Goal: Task Accomplishment & Management: Manage account settings

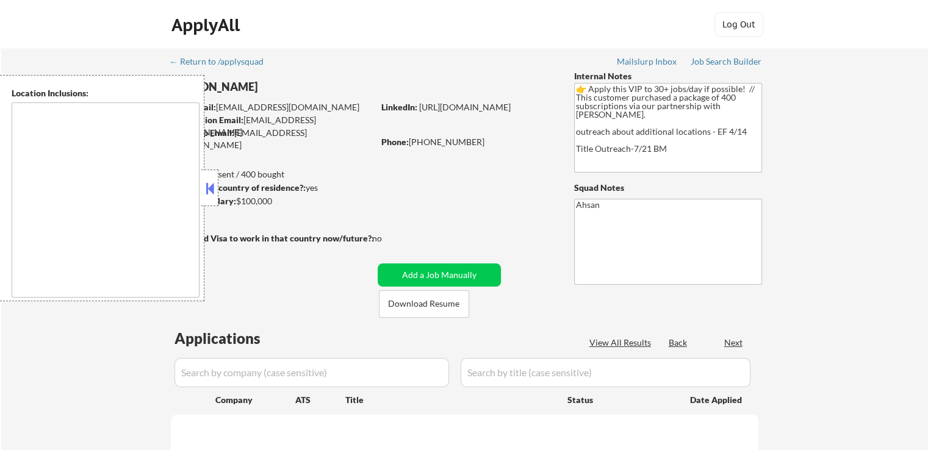
select select ""pending""
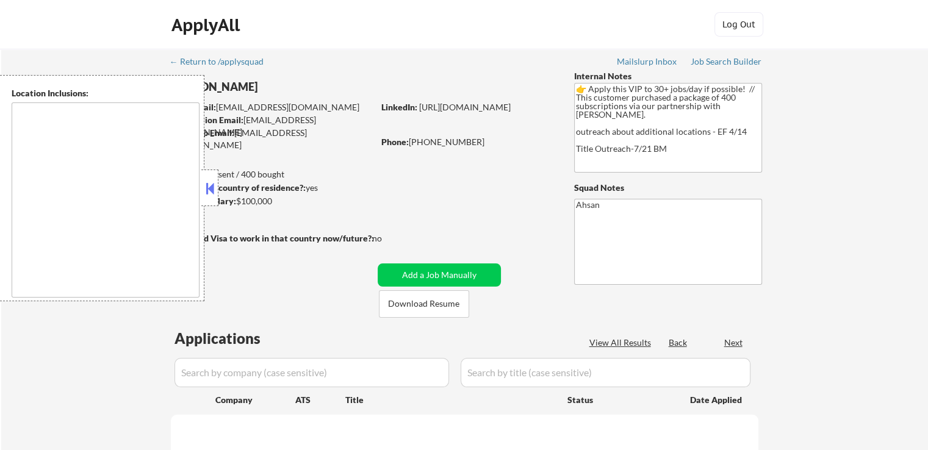
select select ""pending""
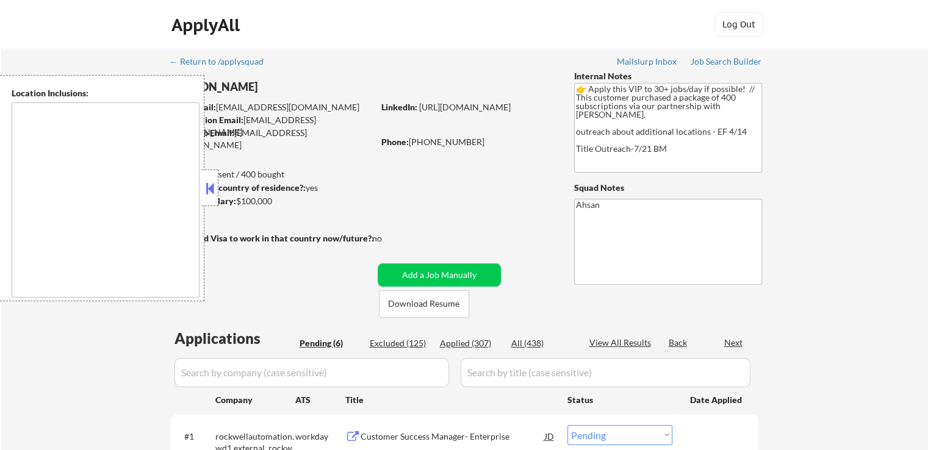
type textarea "country:[GEOGRAPHIC_DATA]"
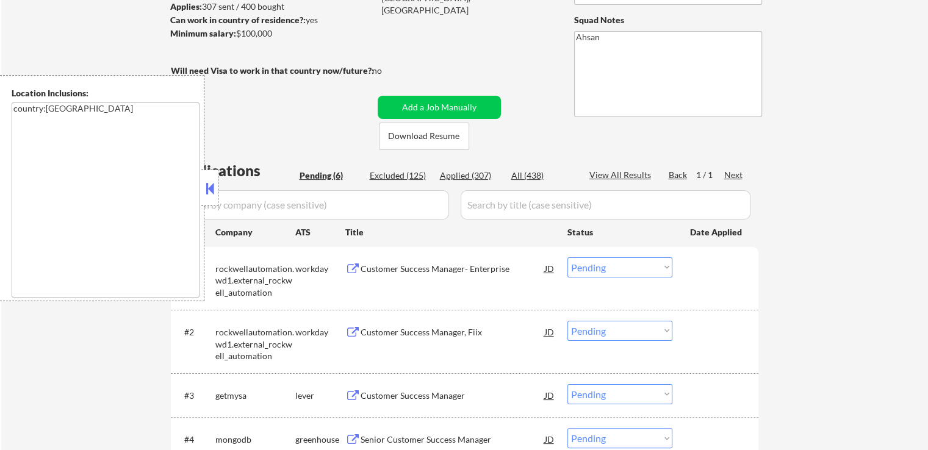
scroll to position [183, 0]
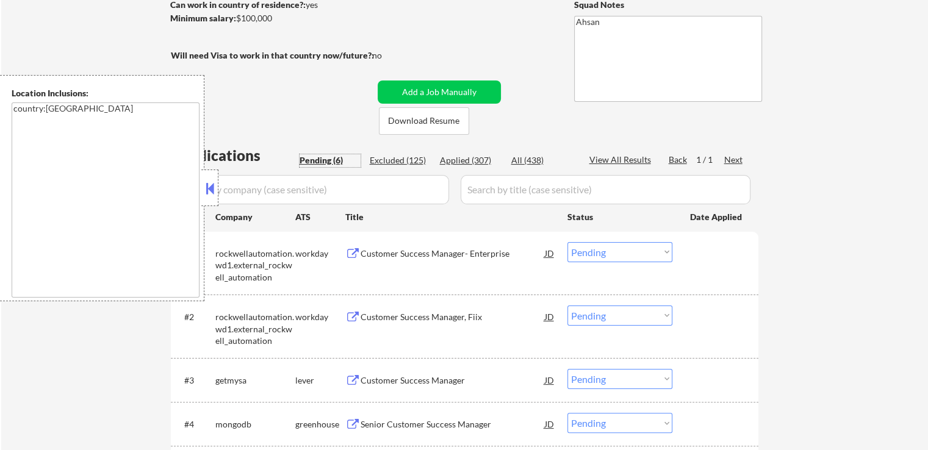
click at [326, 159] on div "Pending (6)" at bounding box center [329, 160] width 61 height 12
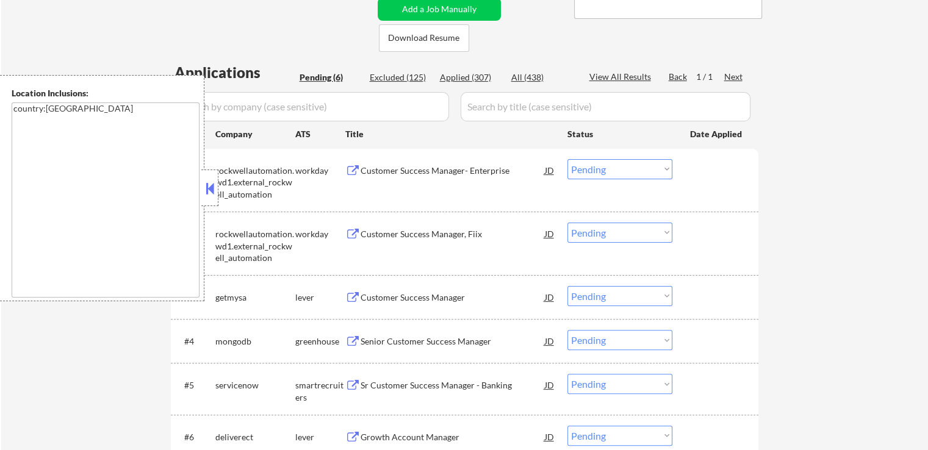
scroll to position [427, 0]
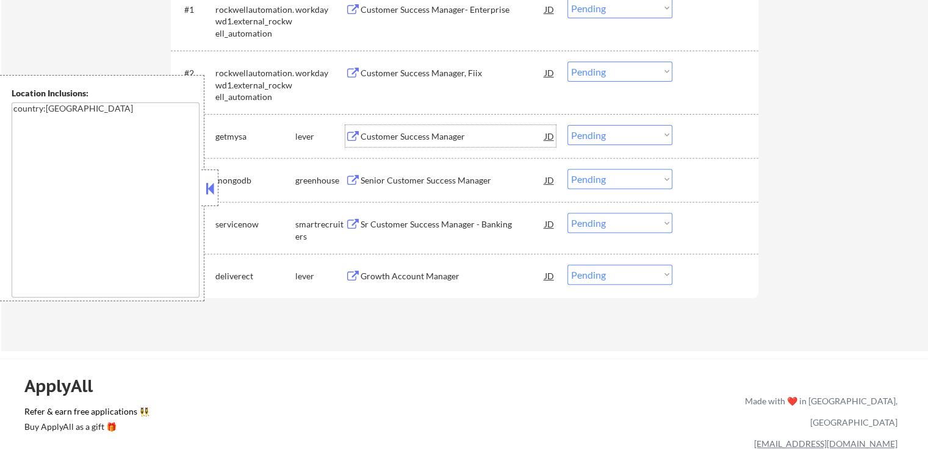
click at [383, 137] on div "Customer Success Manager" at bounding box center [452, 137] width 184 height 12
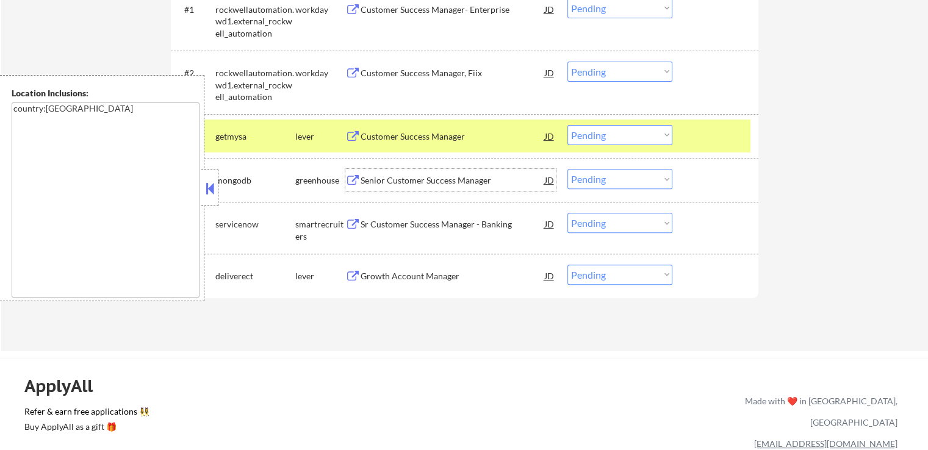
click at [389, 181] on div "Senior Customer Success Manager" at bounding box center [452, 180] width 184 height 12
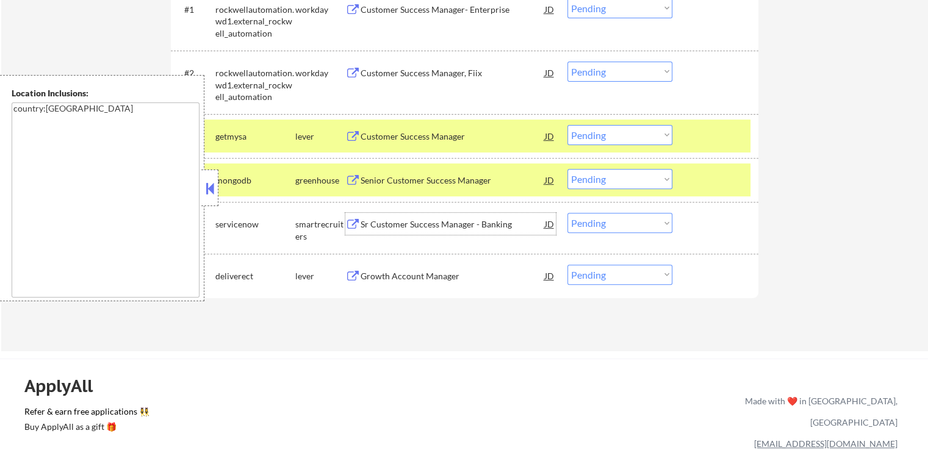
click at [384, 221] on div "Sr Customer Success Manager - Banking" at bounding box center [452, 224] width 184 height 12
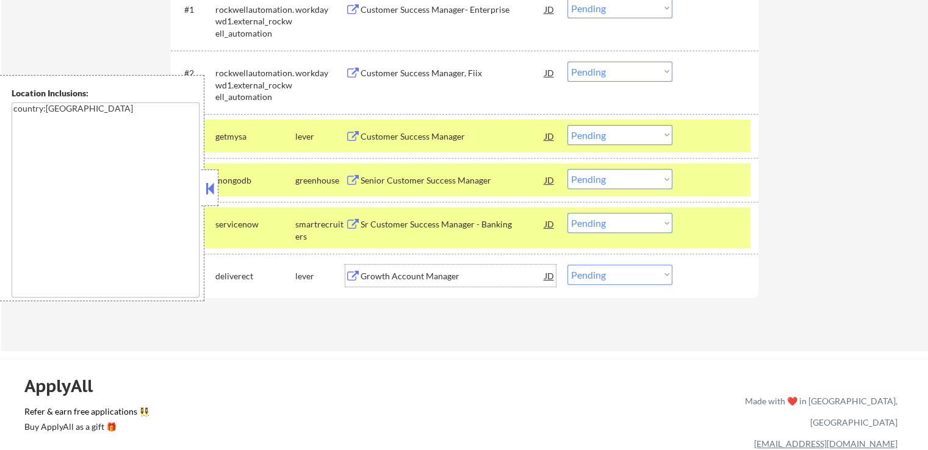
click at [377, 270] on div "Growth Account Manager" at bounding box center [452, 276] width 184 height 12
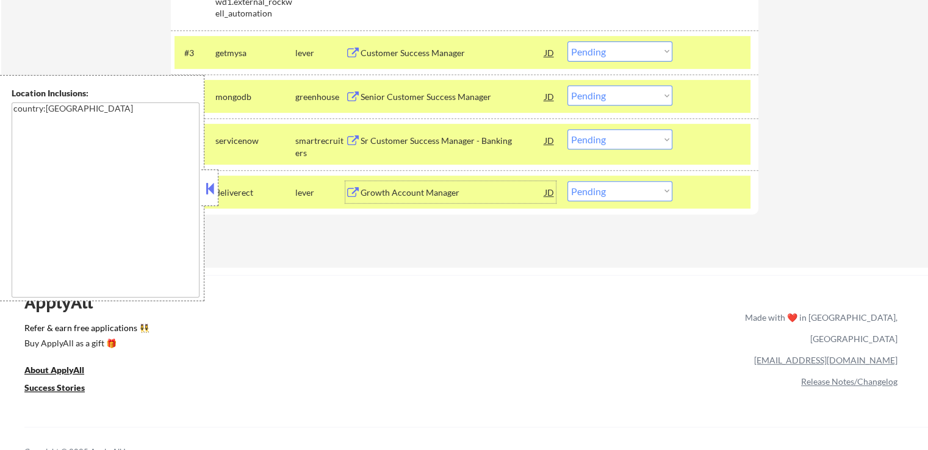
scroll to position [549, 0]
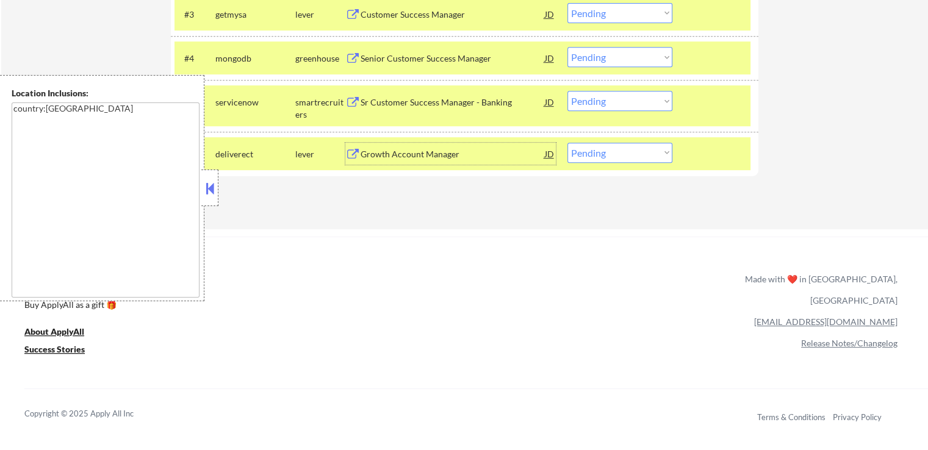
click at [619, 158] on select "Choose an option... Pending Applied Excluded (Questions) Excluded (Expired) Exc…" at bounding box center [619, 153] width 105 height 20
select select ""applied""
click at [567, 143] on select "Choose an option... Pending Applied Excluded (Questions) Excluded (Expired) Exc…" at bounding box center [619, 153] width 105 height 20
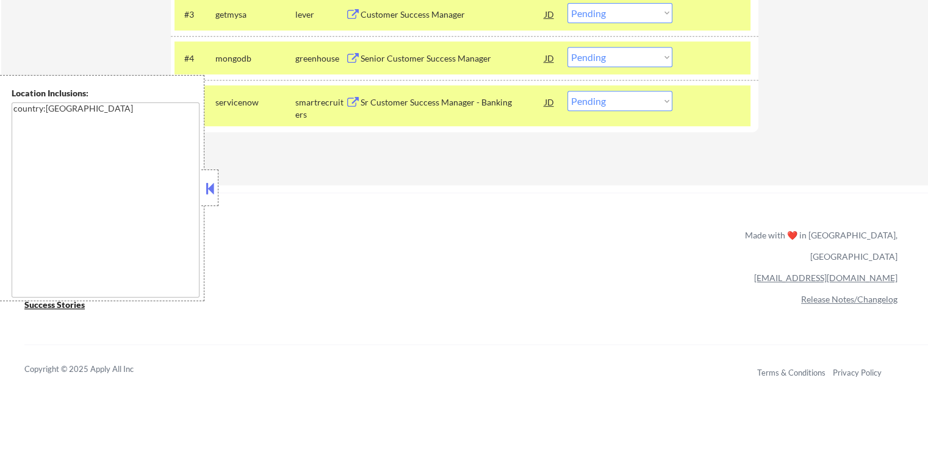
scroll to position [488, 0]
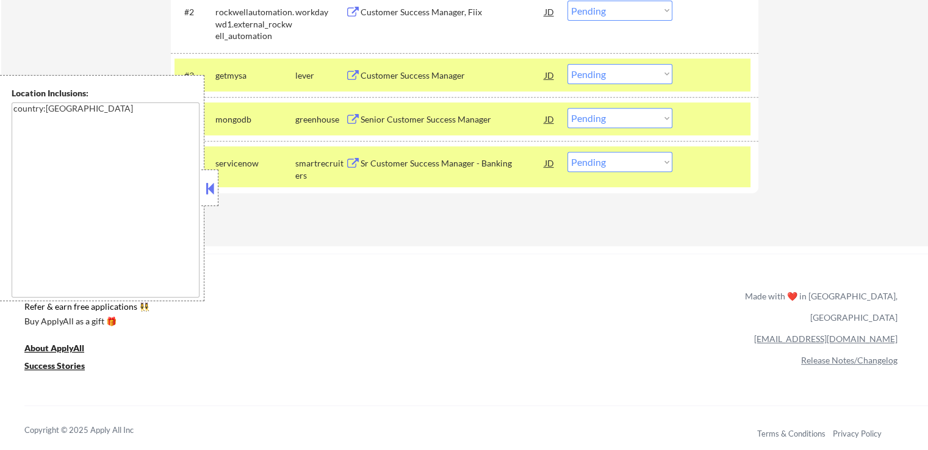
drag, startPoint x: 601, startPoint y: 98, endPoint x: 607, endPoint y: 112, distance: 14.7
click at [603, 101] on div "#4 mongodb greenhouse Senior Customer Success Manager JD Choose an option... Pe…" at bounding box center [464, 119] width 587 height 44
click at [611, 126] on select "Choose an option... Pending Applied Excluded (Questions) Excluded (Expired) Exc…" at bounding box center [619, 118] width 105 height 20
click at [567, 108] on select "Choose an option... Pending Applied Excluded (Questions) Excluded (Expired) Exc…" at bounding box center [619, 118] width 105 height 20
click at [612, 80] on select "Choose an option... Pending Applied Excluded (Questions) Excluded (Expired) Exc…" at bounding box center [619, 74] width 105 height 20
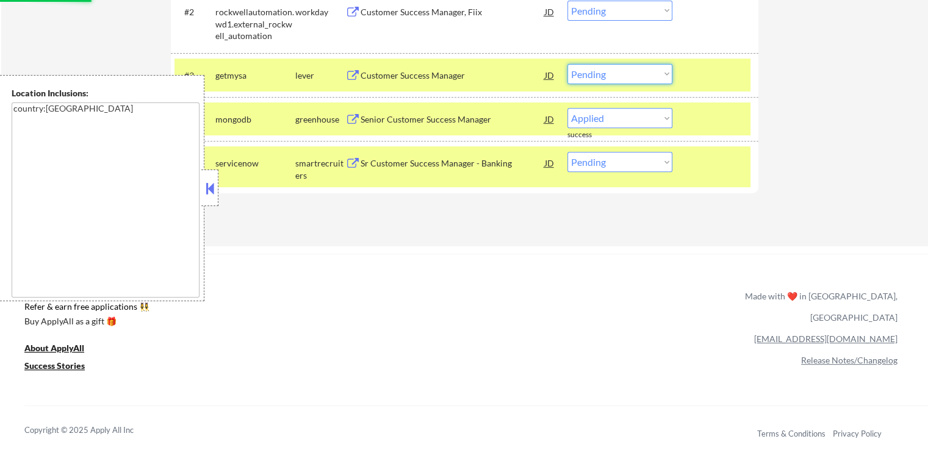
select select ""pending""
click at [567, 64] on select "Choose an option... Pending Applied Excluded (Questions) Excluded (Expired) Exc…" at bounding box center [619, 74] width 105 height 20
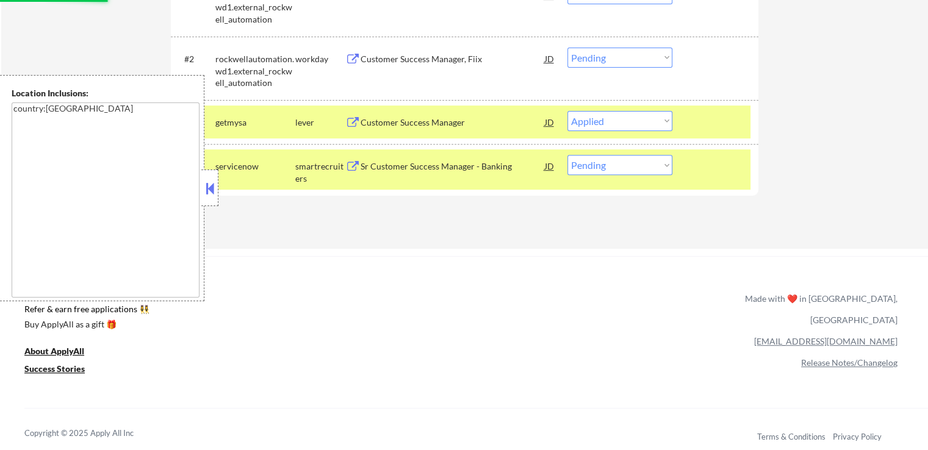
scroll to position [366, 0]
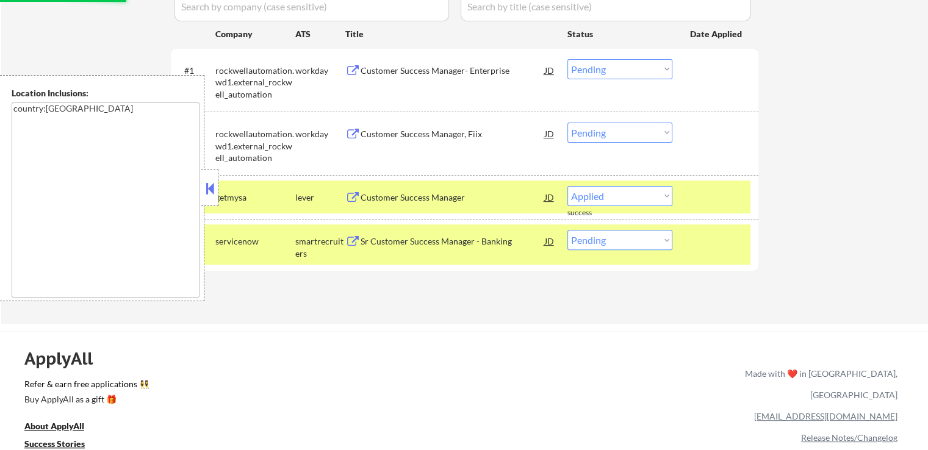
select select ""pending""
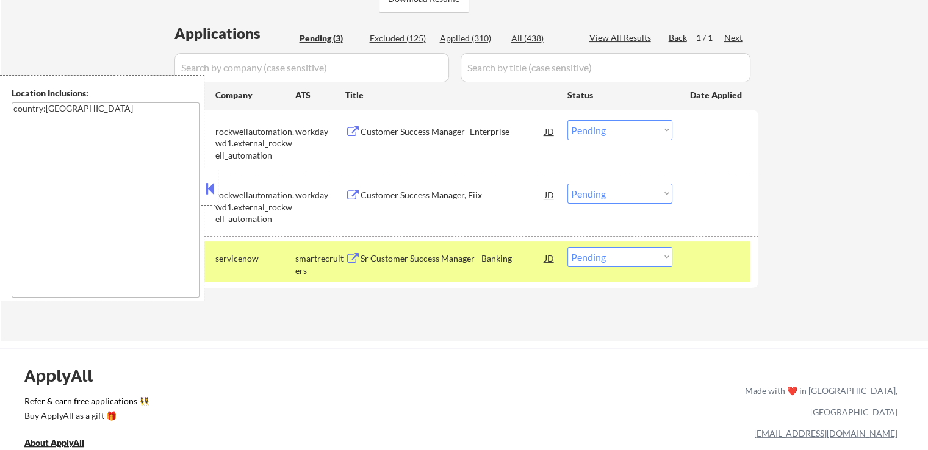
scroll to position [244, 0]
